Goal: Navigation & Orientation: Find specific page/section

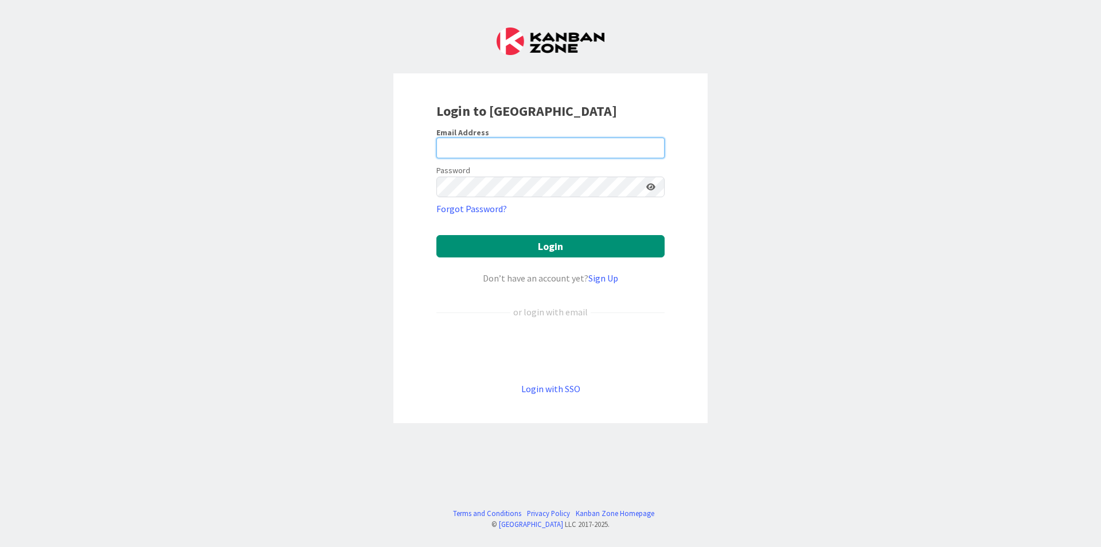
drag, startPoint x: 475, startPoint y: 144, endPoint x: 468, endPoint y: 157, distance: 14.4
click at [475, 144] on input "email" at bounding box center [550, 148] width 228 height 21
click at [465, 148] on input "email" at bounding box center [550, 148] width 228 height 21
type input "[EMAIL_ADDRESS][PERSON_NAME][DOMAIN_NAME]"
click at [436, 235] on button "Login" at bounding box center [550, 246] width 228 height 22
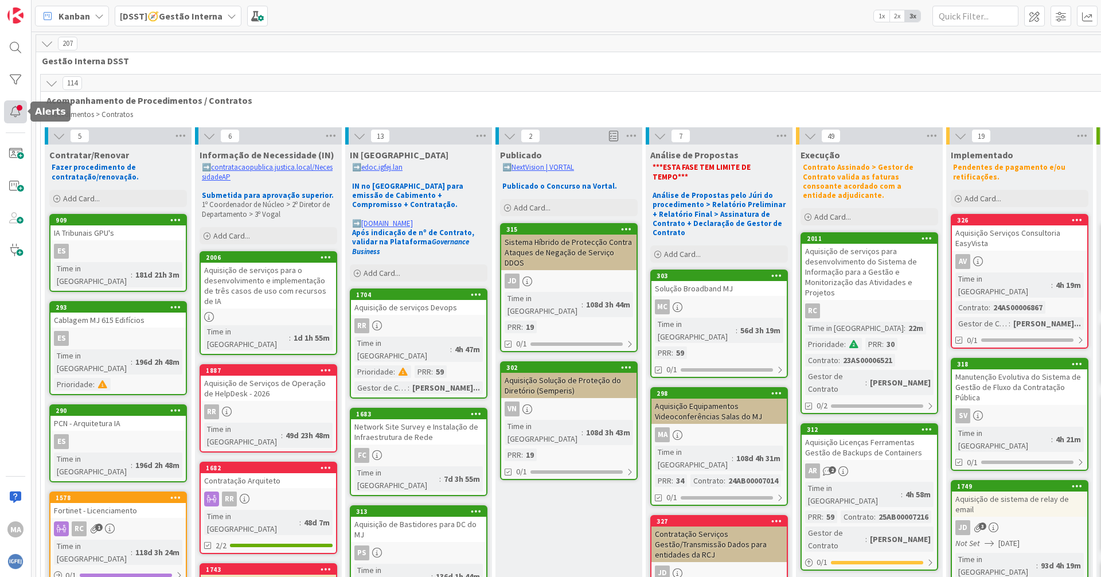
click at [17, 109] on div at bounding box center [15, 111] width 23 height 23
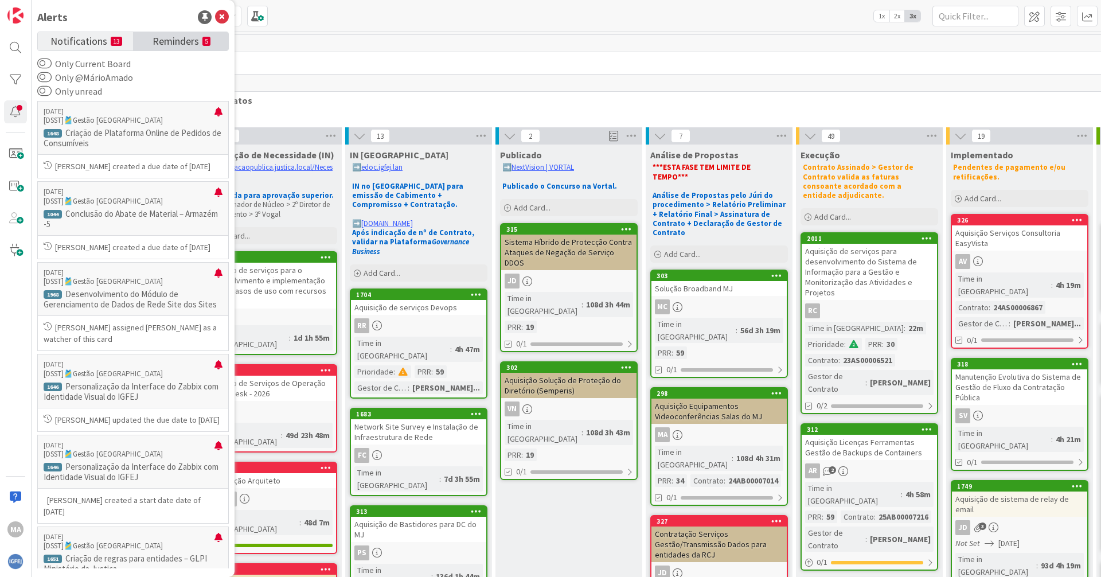
click at [179, 33] on span "Reminders" at bounding box center [175, 40] width 46 height 16
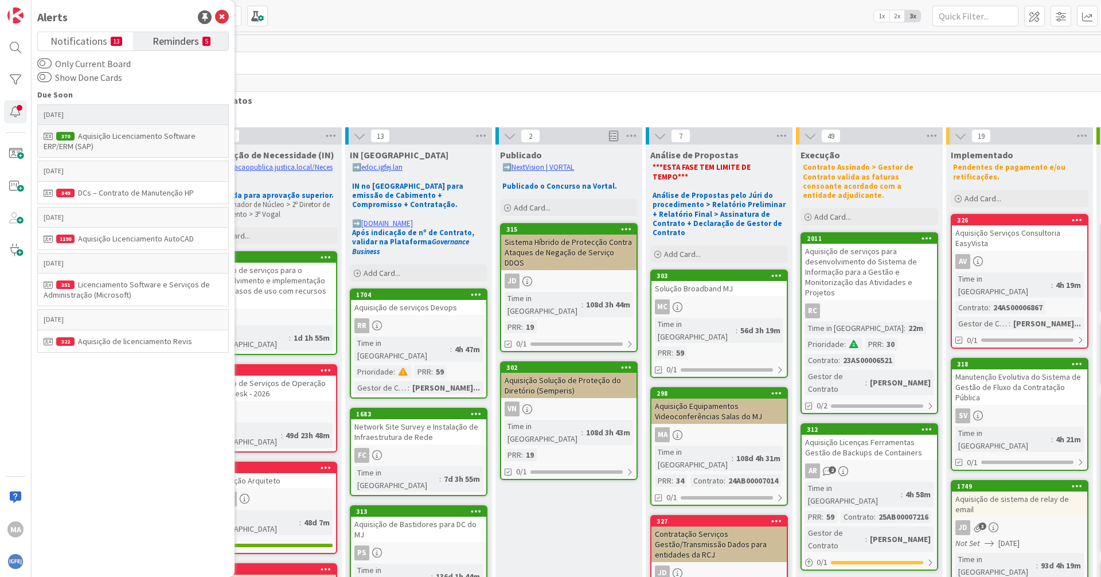
click at [142, 142] on div "Aquisição Licenciamento Software ERP/ERM (SAP)" at bounding box center [133, 141] width 179 height 21
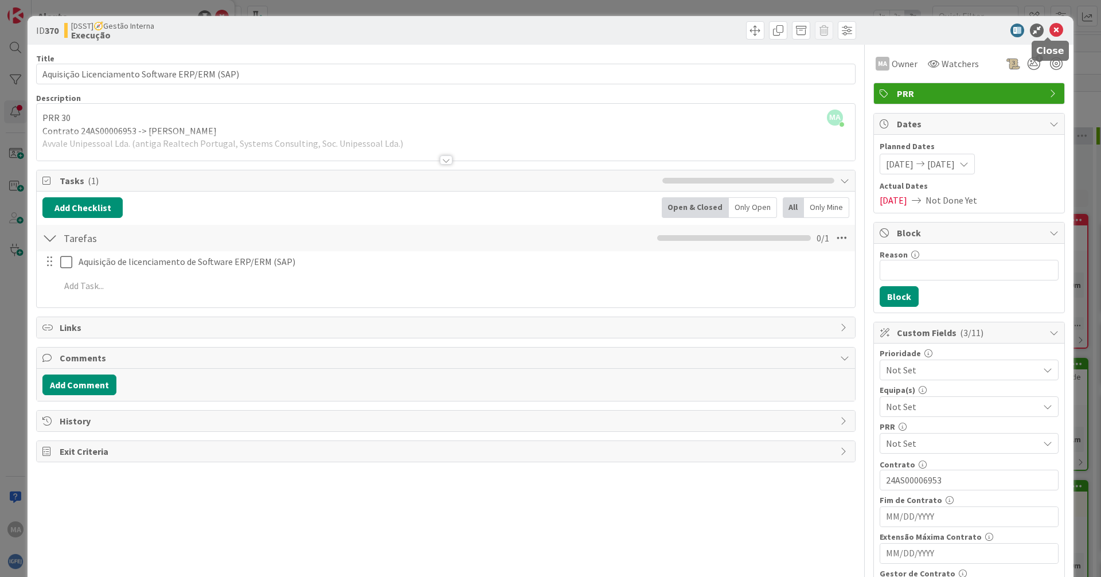
click at [532, 26] on icon at bounding box center [1056, 31] width 14 height 14
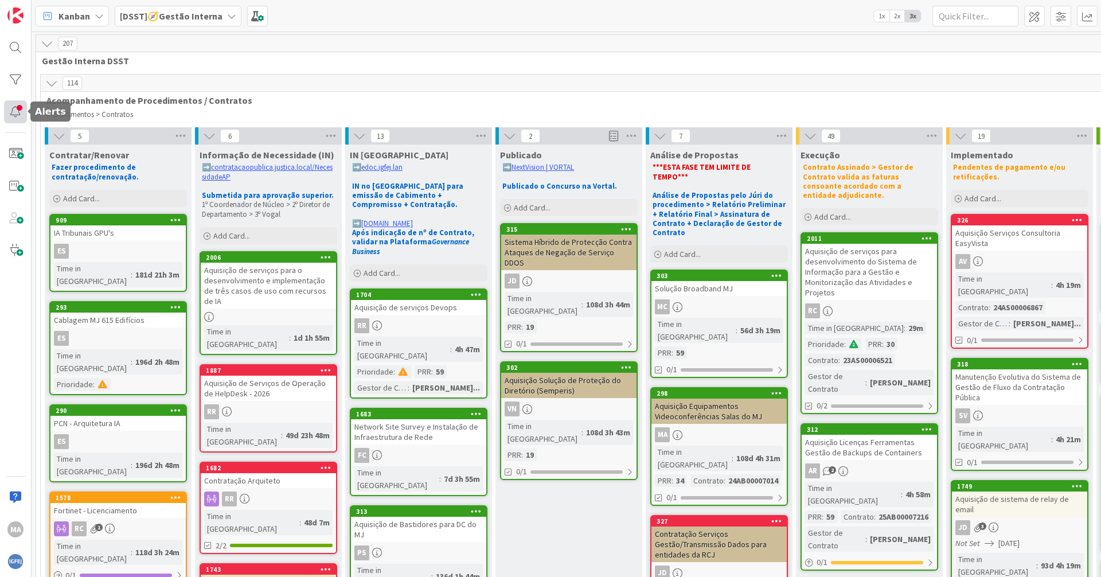
click at [14, 113] on div at bounding box center [15, 111] width 23 height 23
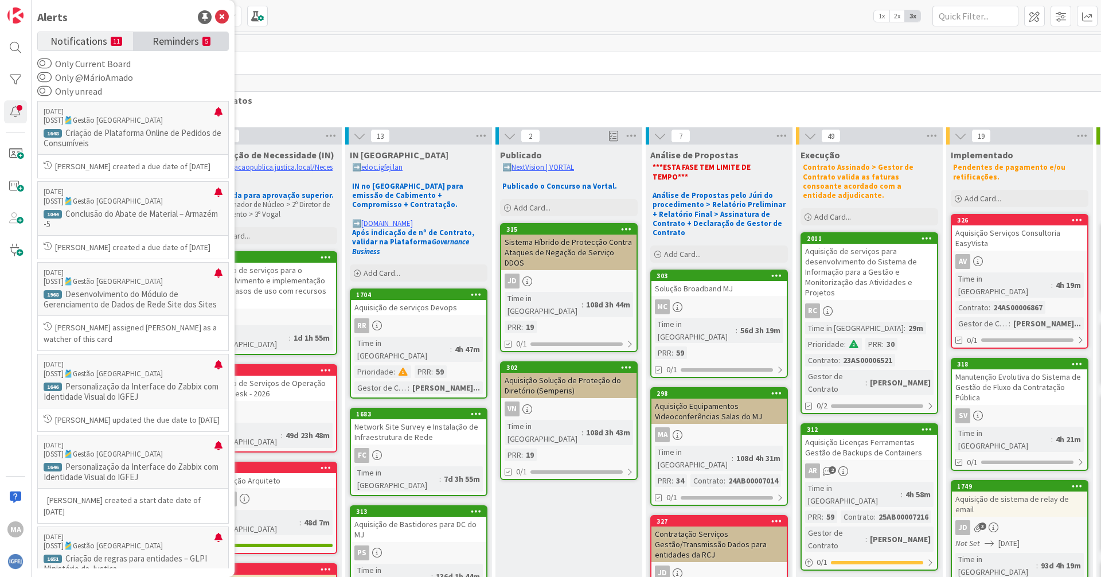
click at [165, 36] on span "Reminders" at bounding box center [175, 40] width 46 height 16
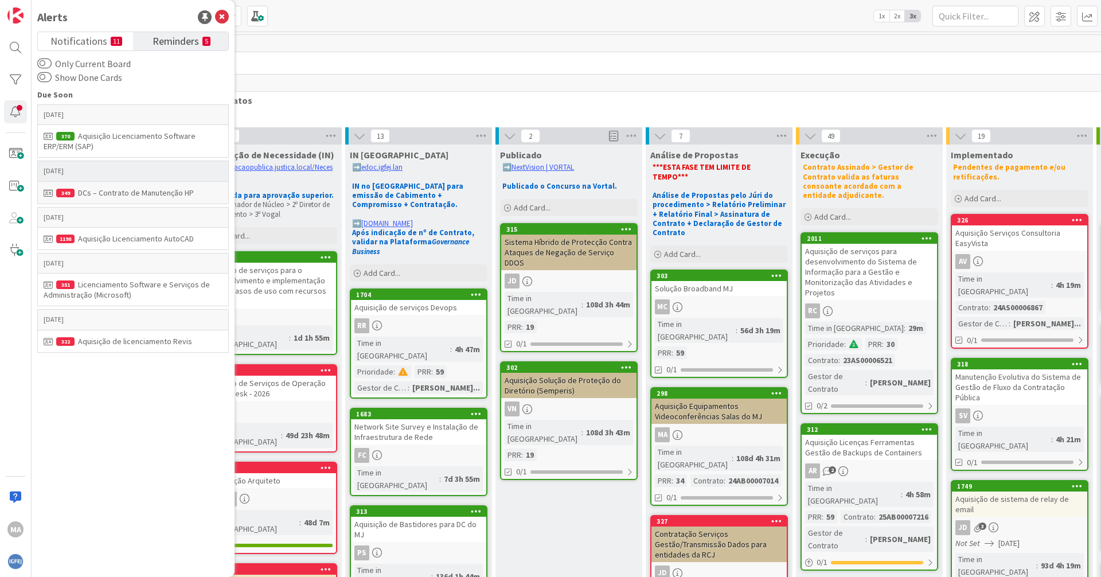
click at [132, 193] on div "DCs – Contrato de Manutenção HP" at bounding box center [133, 192] width 179 height 10
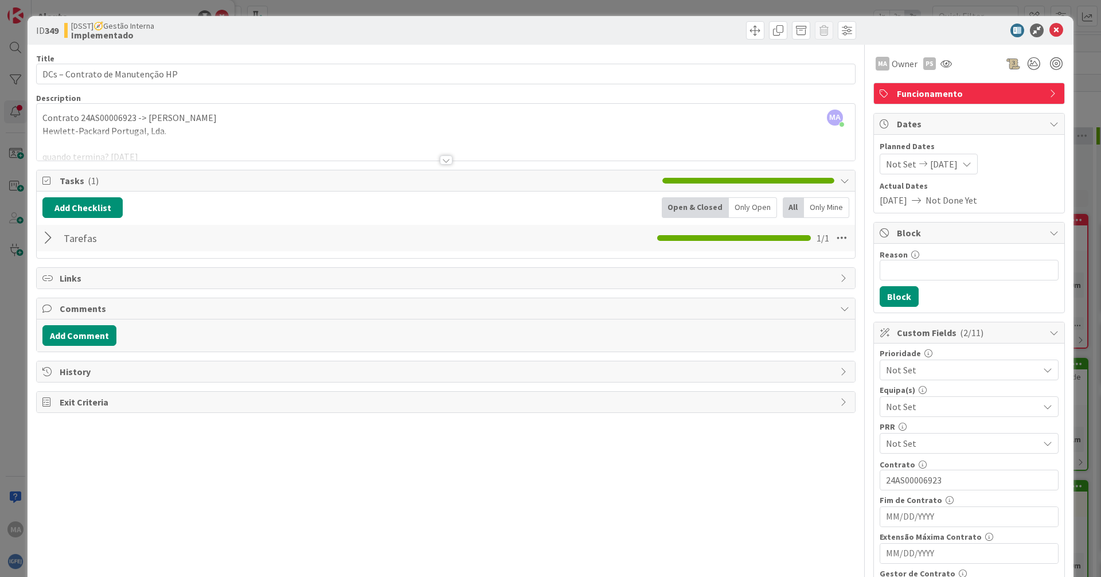
click at [437, 154] on div at bounding box center [446, 145] width 818 height 29
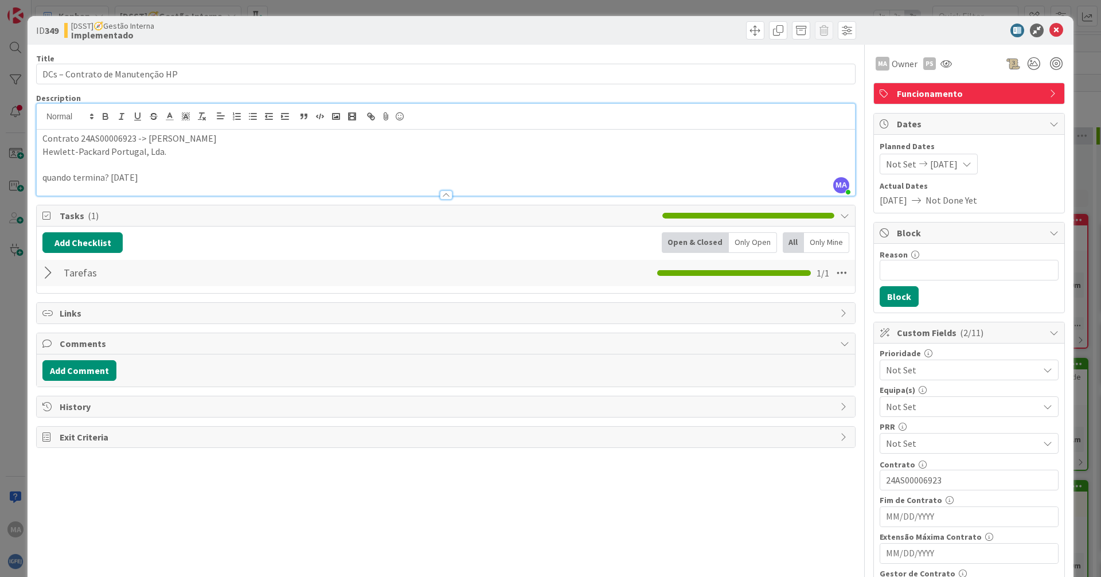
click at [532, 163] on icon at bounding box center [966, 163] width 9 height 9
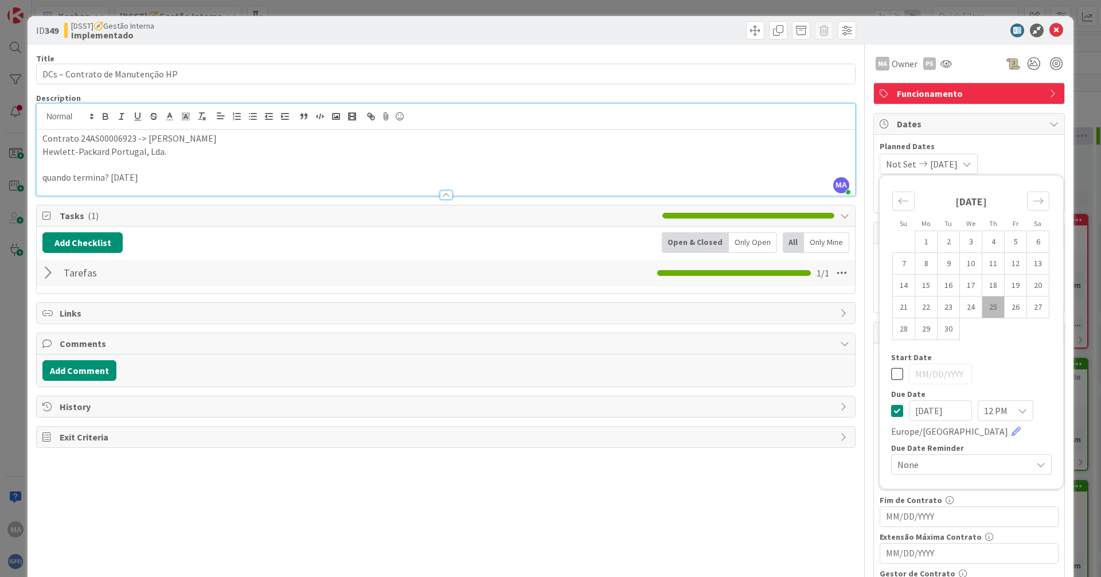
click at [532, 163] on icon at bounding box center [966, 163] width 9 height 9
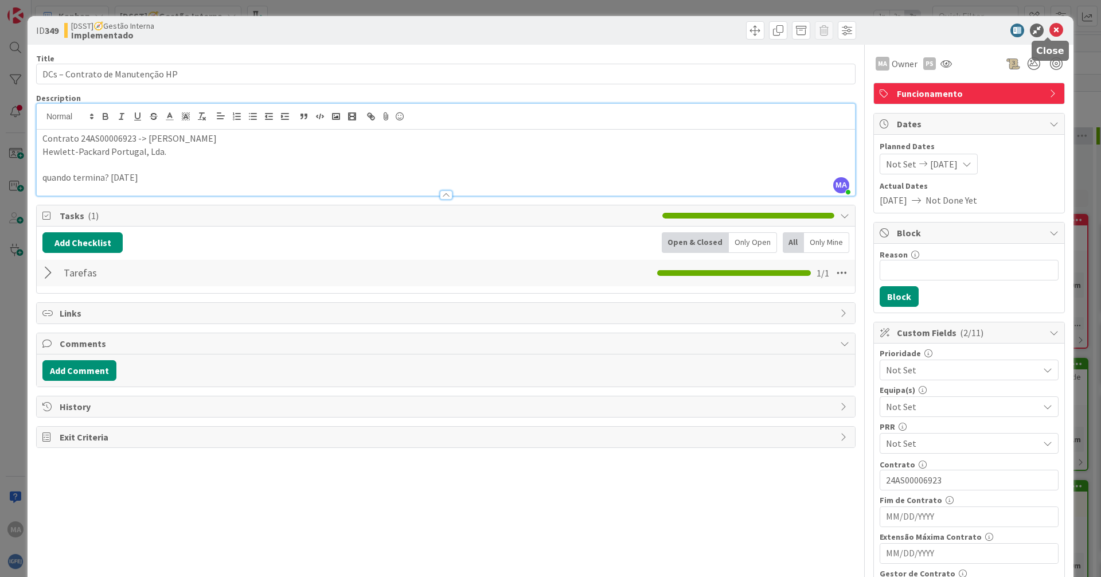
click at [532, 28] on icon at bounding box center [1056, 31] width 14 height 14
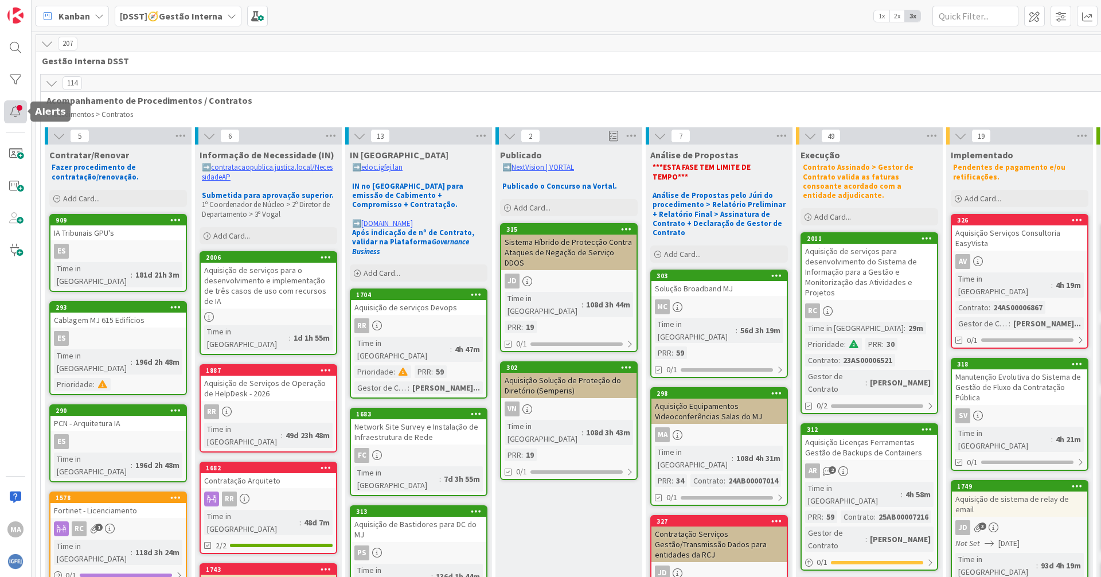
click at [14, 113] on div at bounding box center [15, 111] width 23 height 23
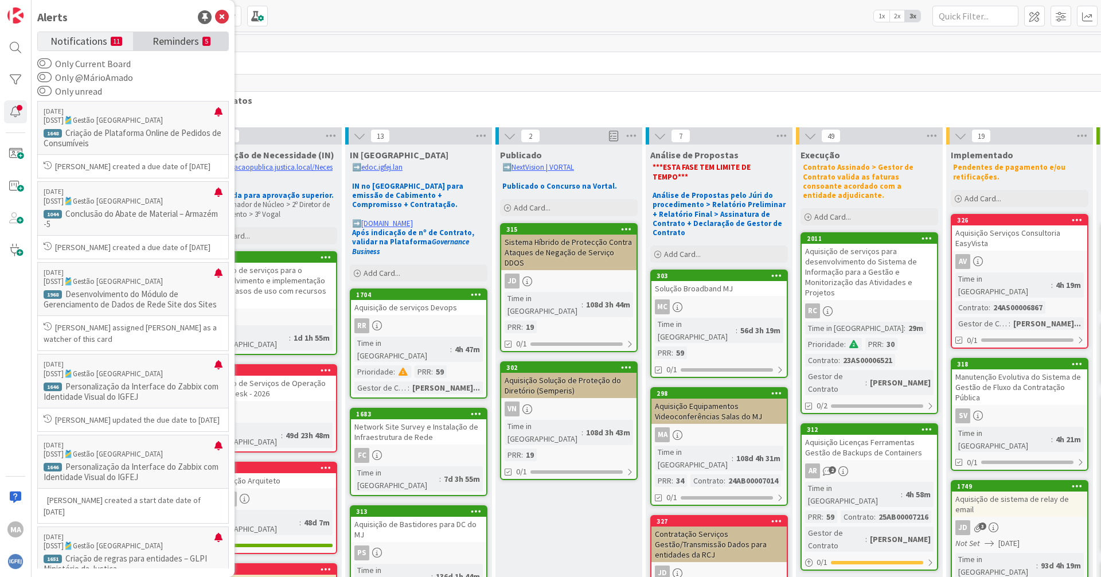
click at [175, 47] on span "Reminders" at bounding box center [175, 40] width 46 height 16
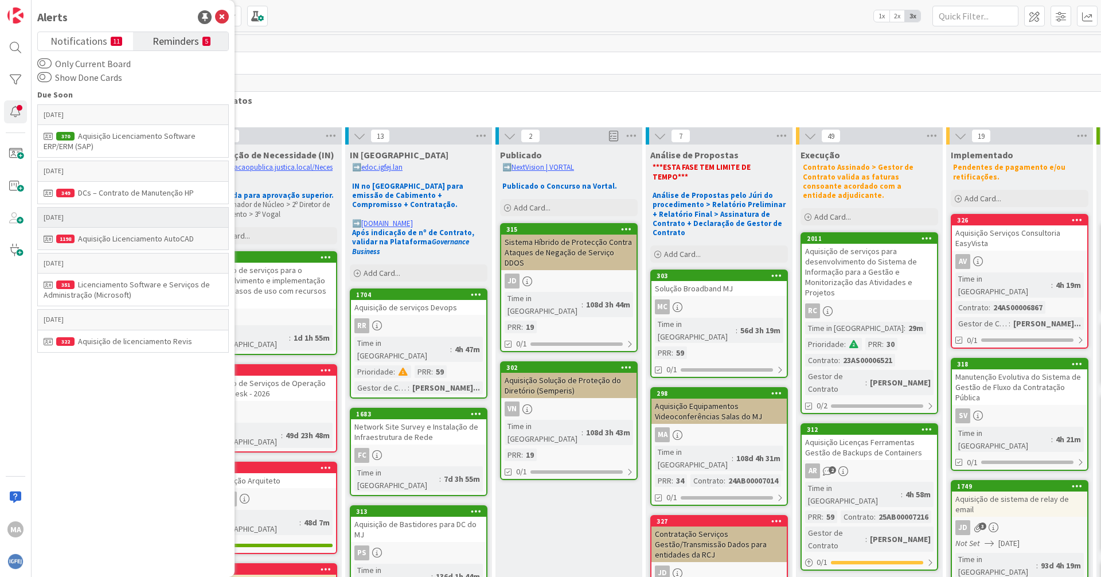
click at [142, 238] on div "Aquisição Licenciamento AutoCAD" at bounding box center [133, 238] width 179 height 10
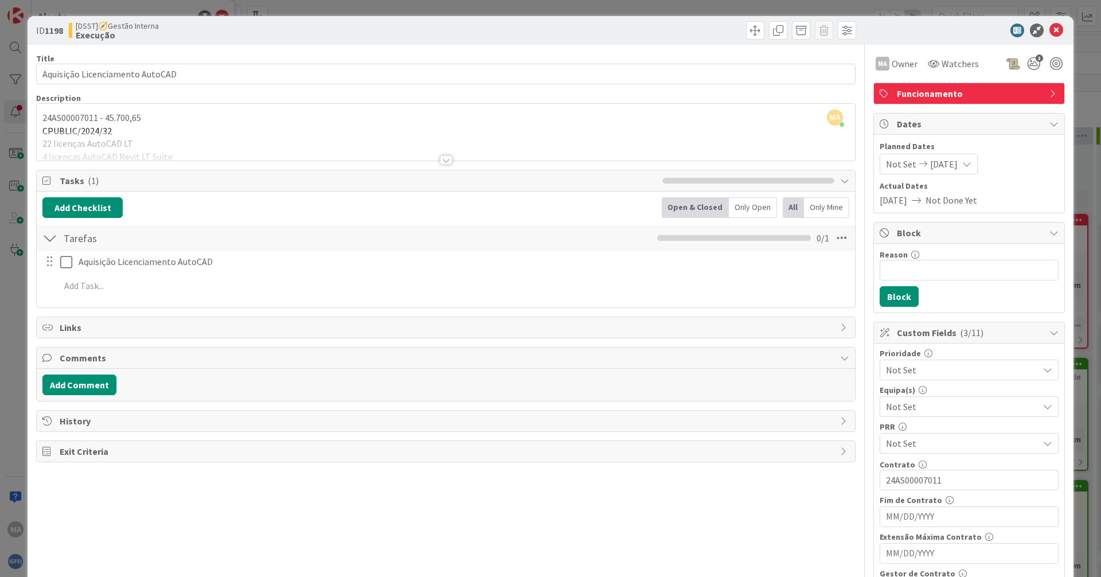
click at [440, 161] on div at bounding box center [446, 159] width 13 height 9
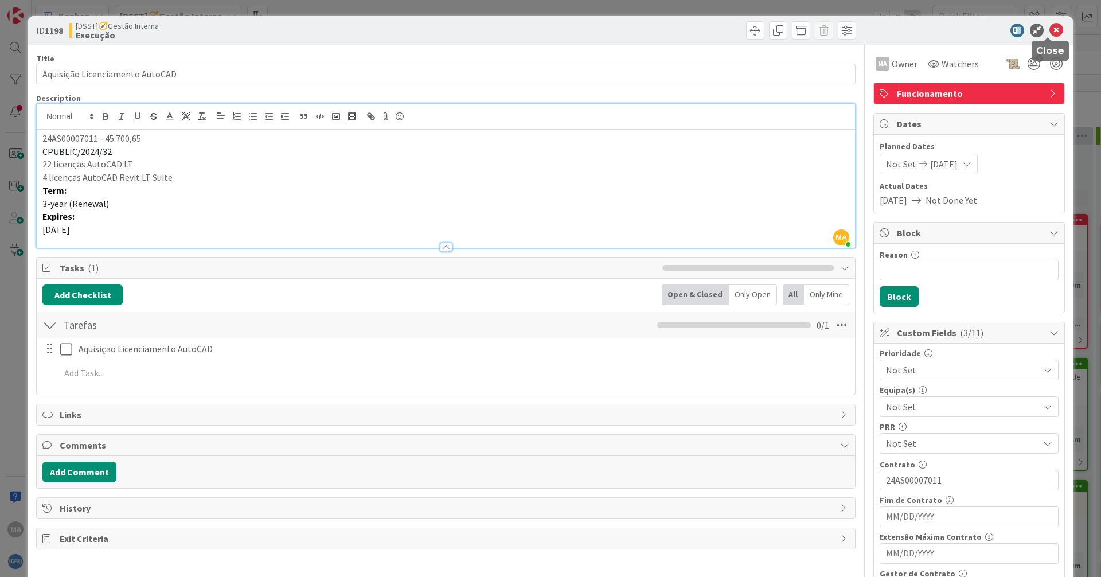
click at [532, 29] on icon at bounding box center [1056, 31] width 14 height 14
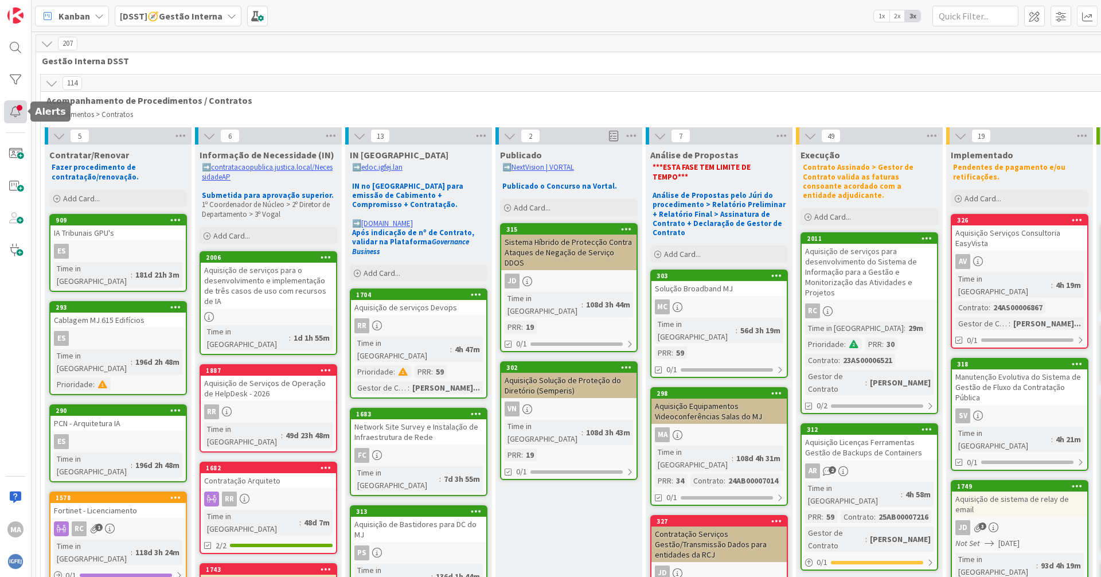
click at [17, 110] on div at bounding box center [15, 111] width 23 height 23
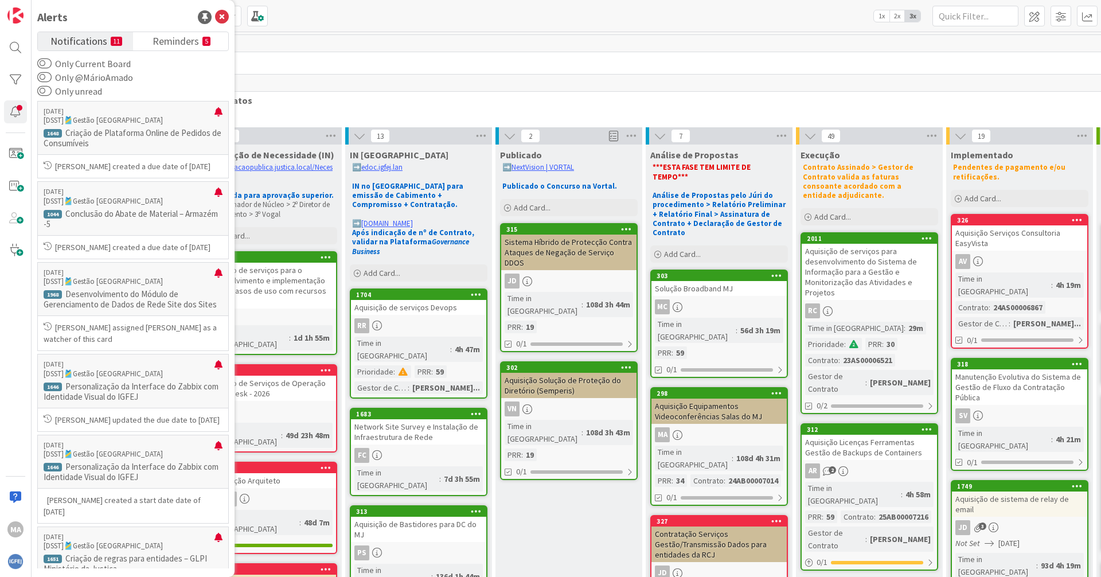
click at [185, 26] on div "Alerts Notifications 11 Reminders 5 Only Current Board Only @MárioAmado Only un…" at bounding box center [133, 288] width 203 height 577
click at [179, 37] on span "Reminders" at bounding box center [175, 40] width 46 height 16
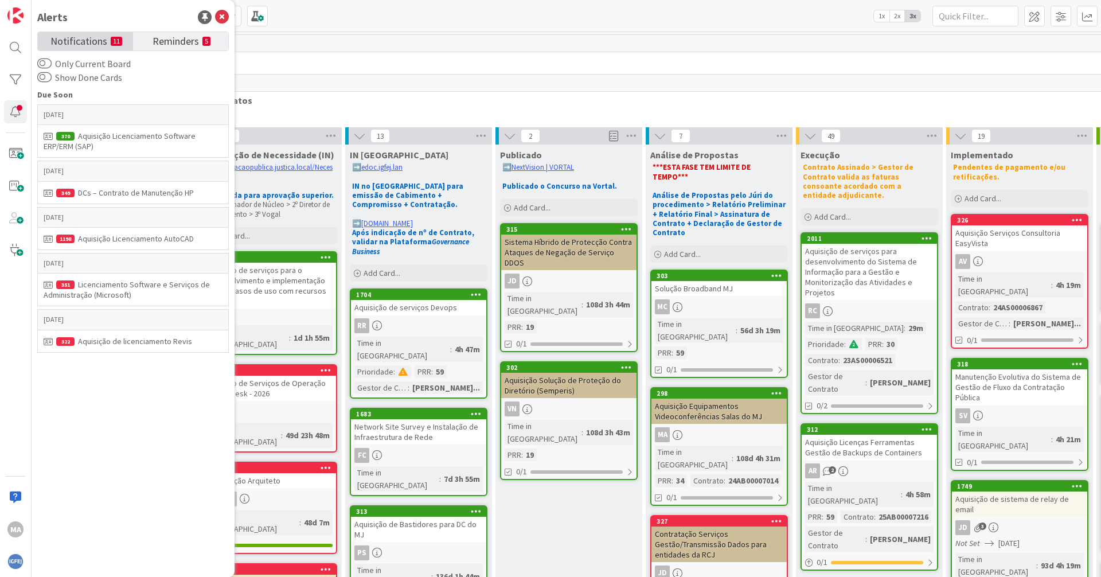
click at [86, 41] on span "Notifications" at bounding box center [78, 40] width 57 height 16
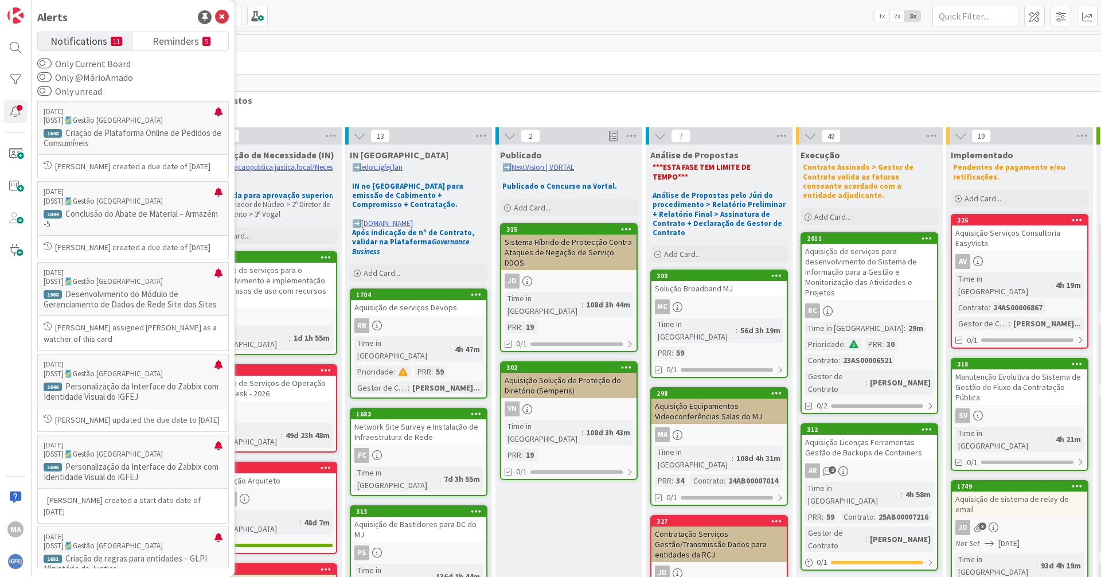
click at [404, 23] on div "Kanban [DSST]🧭Gestão Interna 1x 2x 3x" at bounding box center [566, 16] width 1069 height 32
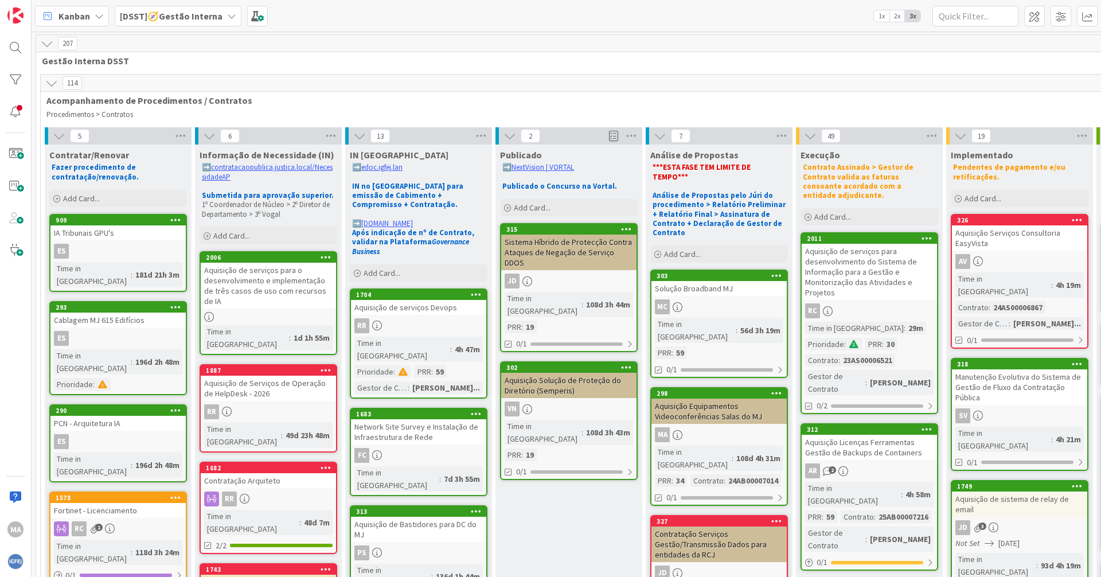
click at [532, 5] on div "Kanban [DSST]🧭Gestão Interna 1x 2x 3x" at bounding box center [566, 16] width 1069 height 32
click at [532, 13] on input "text" at bounding box center [975, 16] width 86 height 21
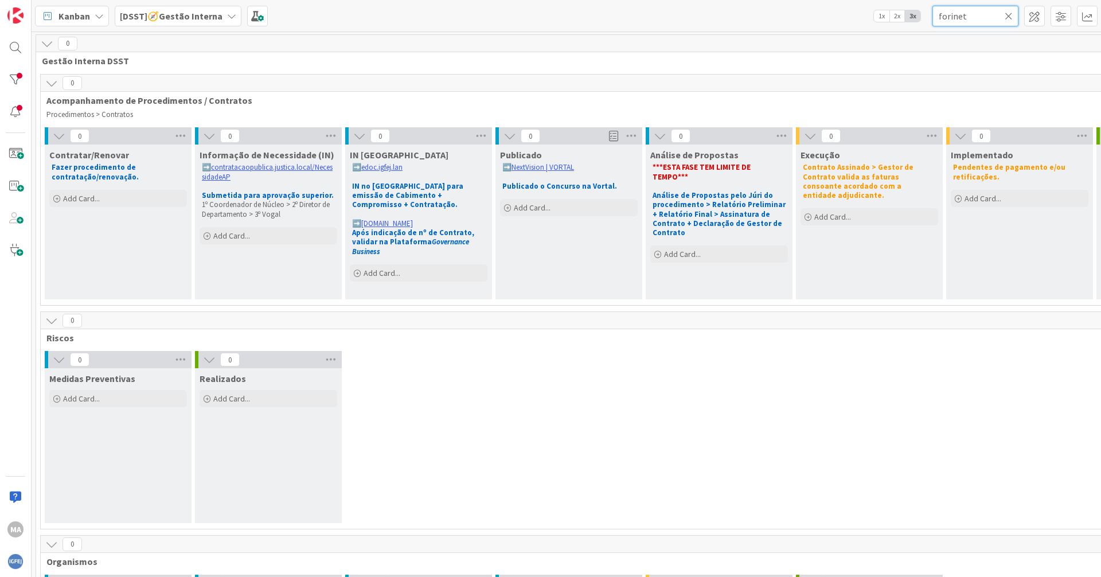
click at [532, 16] on input "forinet" at bounding box center [975, 16] width 86 height 21
type input "fortinet"
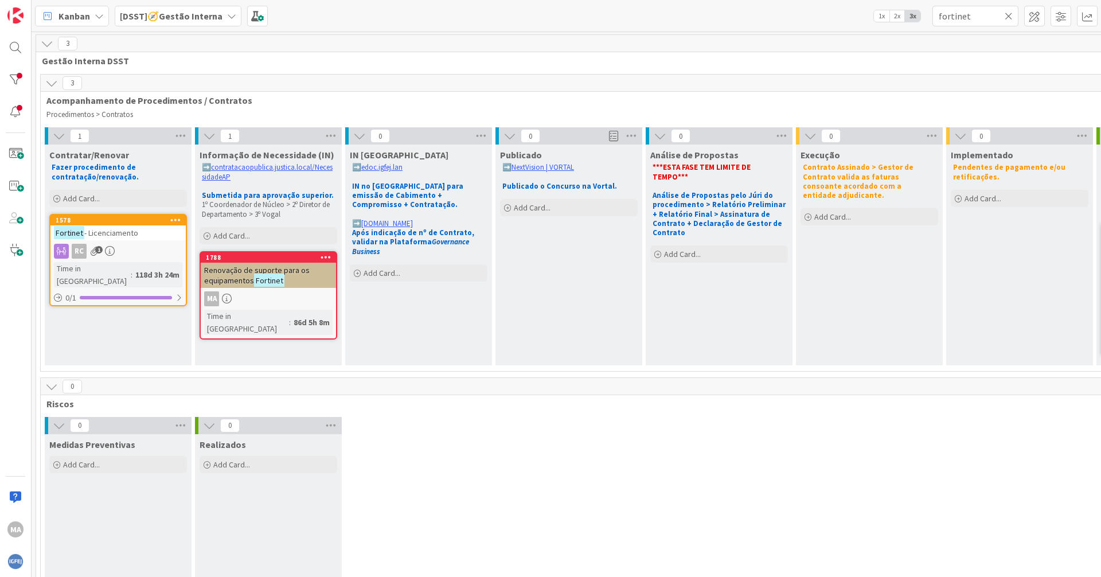
click at [256, 269] on span "Renovação de suporte para os equipamentos" at bounding box center [256, 275] width 105 height 21
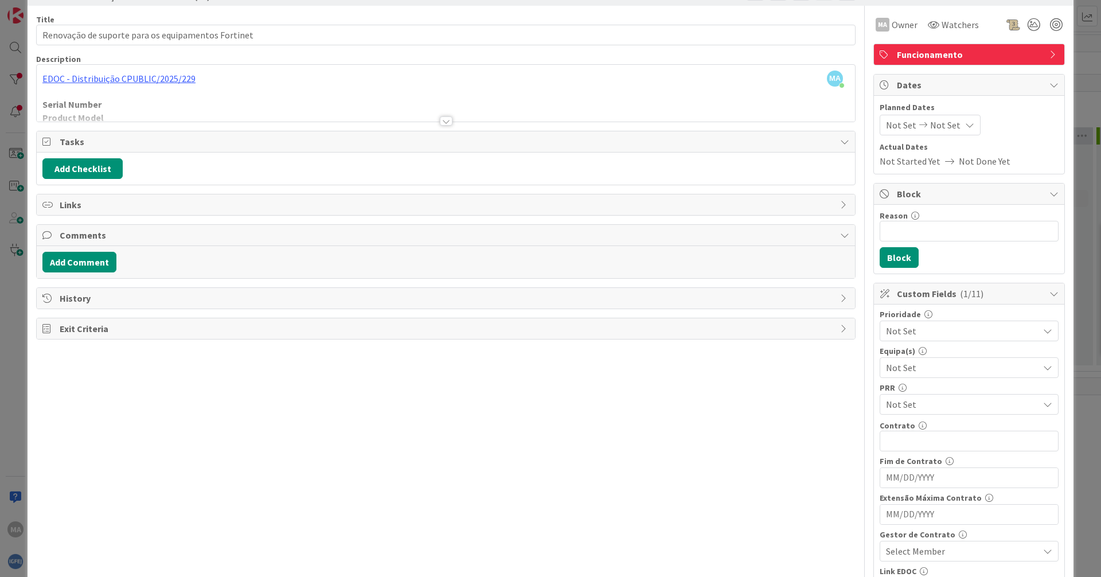
scroll to position [57, 0]
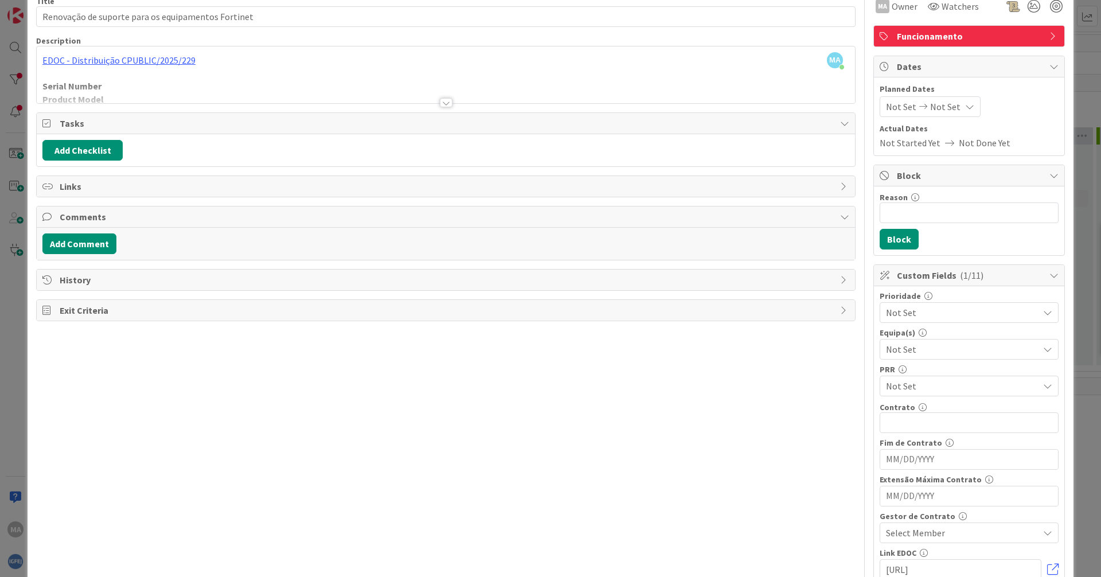
click at [440, 101] on div at bounding box center [446, 102] width 13 height 9
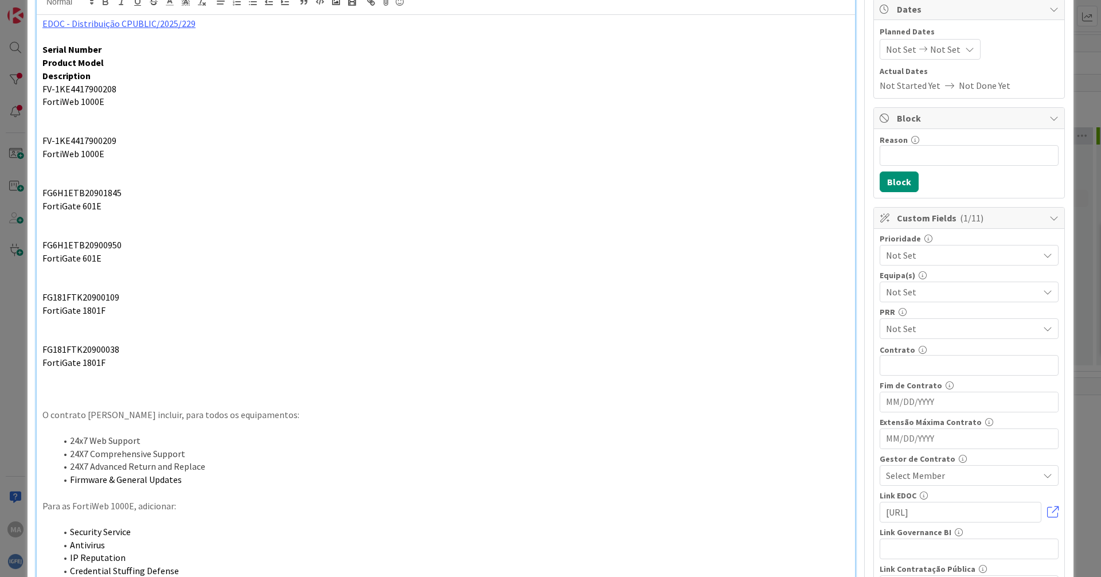
scroll to position [0, 0]
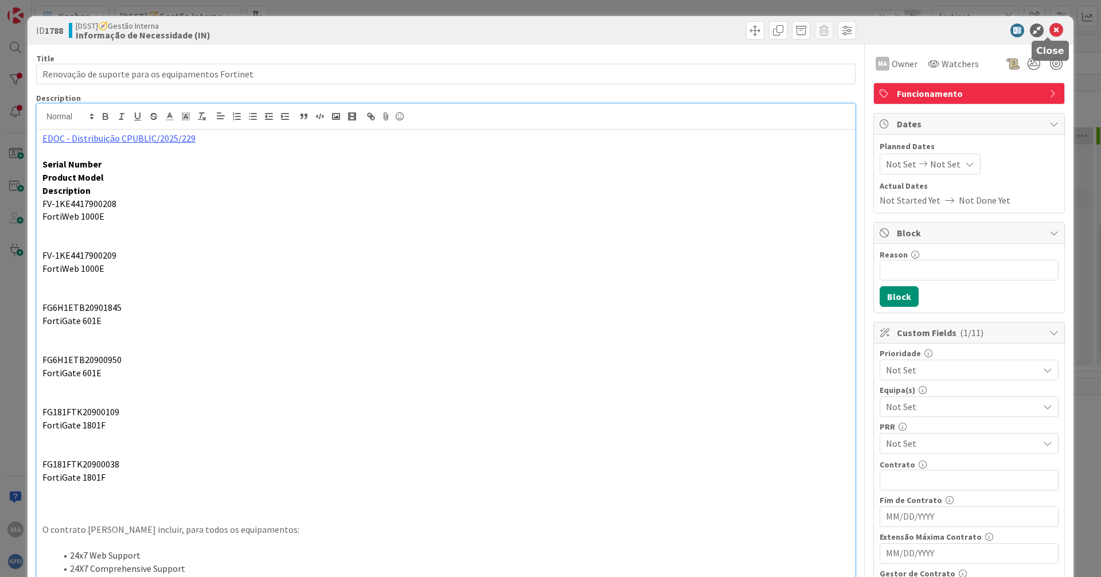
click at [532, 27] on icon at bounding box center [1056, 31] width 14 height 14
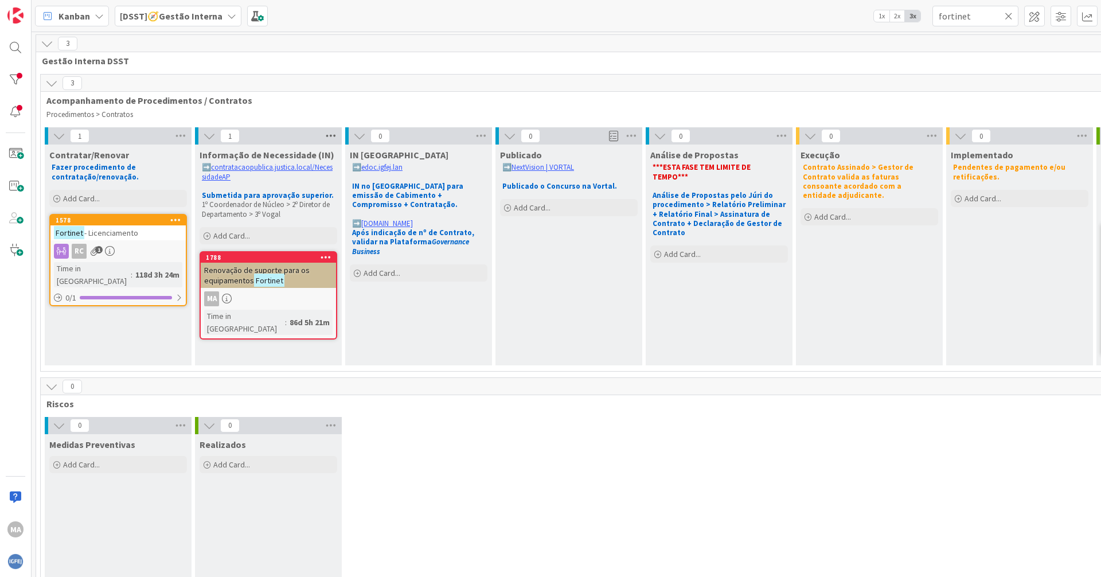
click at [335, 135] on icon at bounding box center [330, 135] width 15 height 17
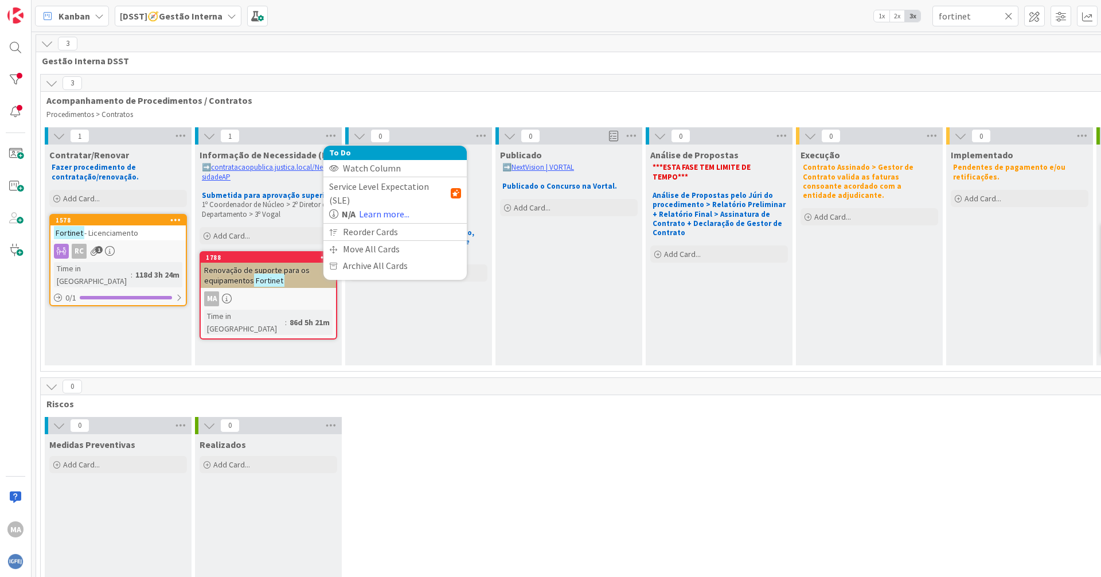
click at [210, 135] on icon at bounding box center [209, 136] width 13 height 13
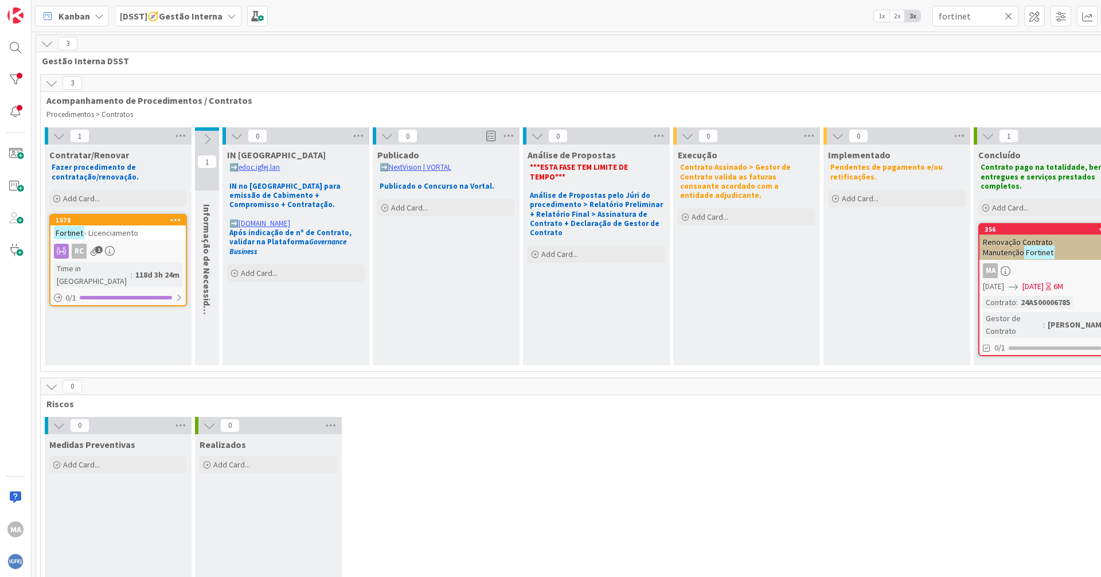
click at [212, 134] on icon at bounding box center [207, 139] width 13 height 13
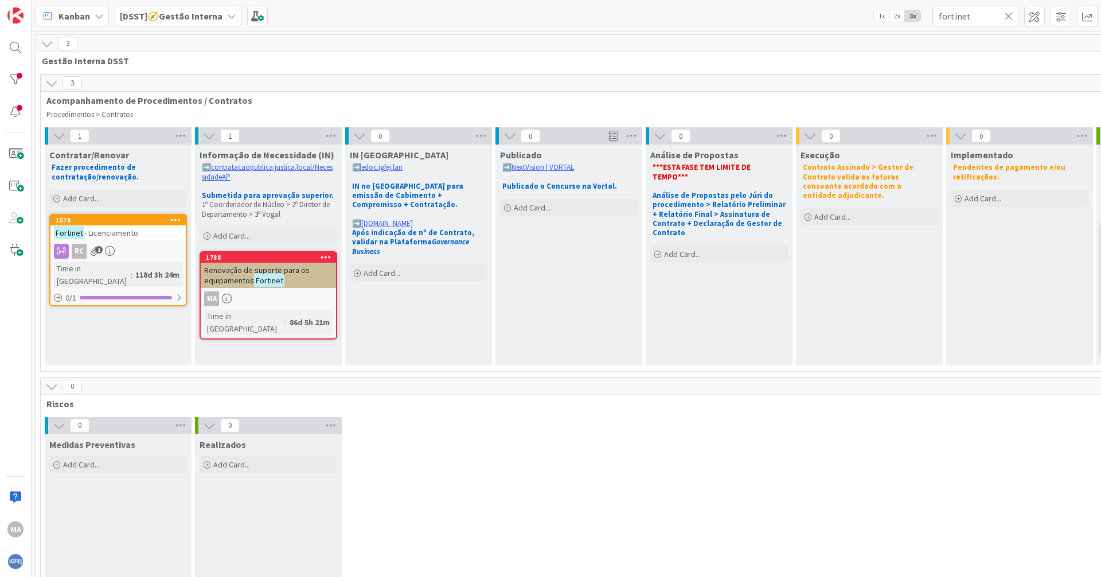
click at [271, 339] on div "Informação de Necessidade (IN) ➡️ contratacaopublica.justica.local/NecessidadeA…" at bounding box center [268, 254] width 147 height 221
click at [532, 15] on icon at bounding box center [1008, 16] width 8 height 10
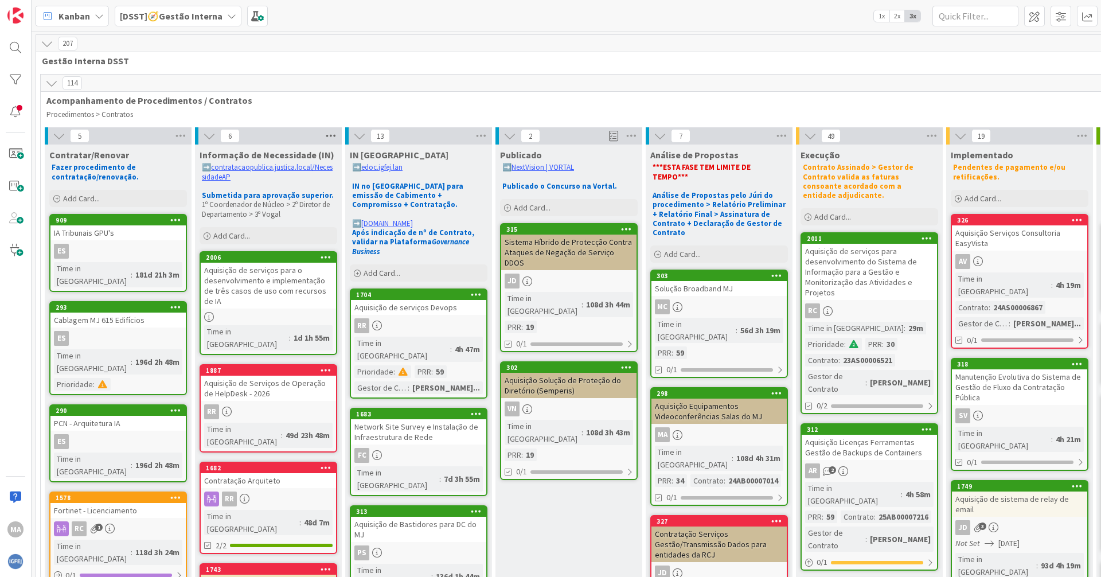
click at [328, 130] on icon at bounding box center [330, 135] width 15 height 17
